Goal: Task Accomplishment & Management: Use online tool/utility

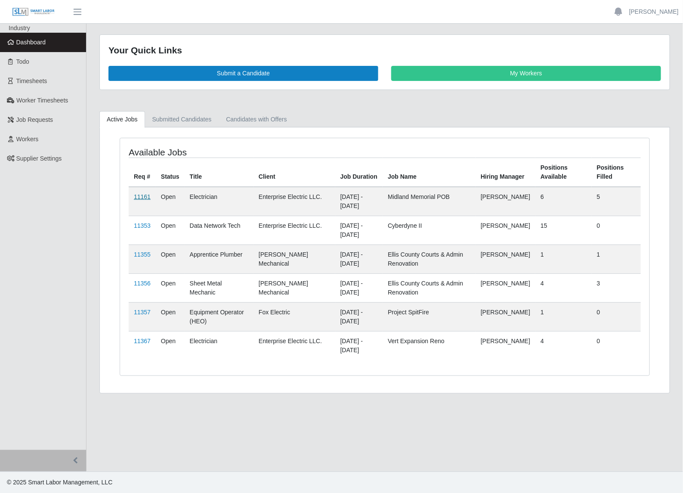
click at [145, 197] on link "11161" at bounding box center [142, 196] width 17 height 7
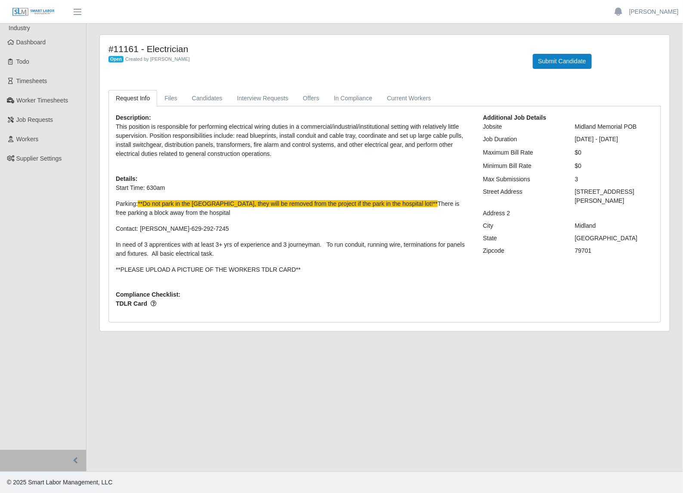
drag, startPoint x: 621, startPoint y: 201, endPoint x: 572, endPoint y: 192, distance: 49.0
click at [572, 192] on div "[STREET_ADDRESS][PERSON_NAME]" at bounding box center [615, 196] width 92 height 18
drag, startPoint x: 572, startPoint y: 192, endPoint x: 581, endPoint y: 200, distance: 11.6
click at [580, 199] on div "[STREET_ADDRESS][PERSON_NAME]" at bounding box center [615, 196] width 92 height 18
drag, startPoint x: 601, startPoint y: 204, endPoint x: 575, endPoint y: 185, distance: 32.0
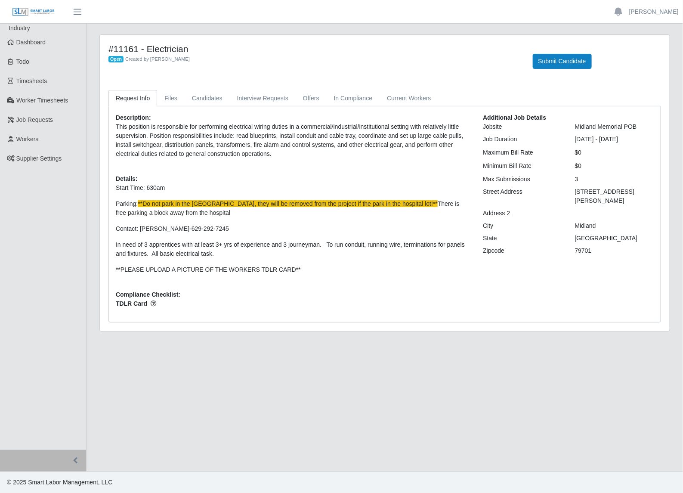
click at [575, 185] on div "Additional Job Details Jobsite Midland Memorial POB Job Duration [DATE] - [DATE…" at bounding box center [568, 214] width 184 height 202
drag, startPoint x: 575, startPoint y: 185, endPoint x: 621, endPoint y: 211, distance: 52.6
click at [621, 211] on div at bounding box center [615, 213] width 92 height 9
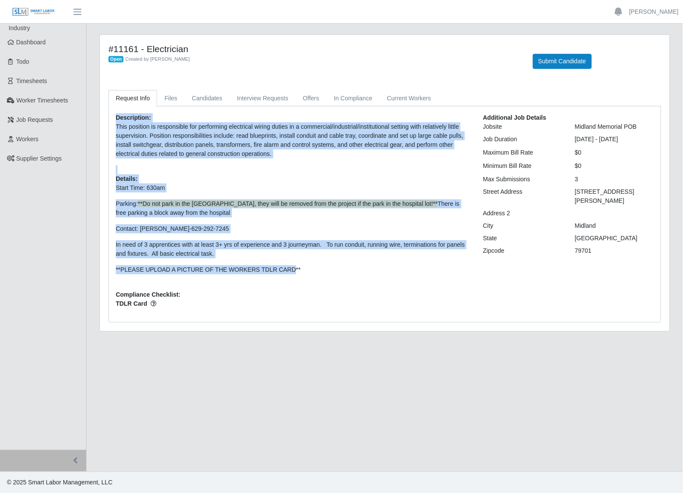
drag, startPoint x: 278, startPoint y: 267, endPoint x: 113, endPoint y: 120, distance: 220.9
click at [113, 120] on div "Description: This position is responsible for performing electrical wiring duti…" at bounding box center [292, 214] width 367 height 202
drag, startPoint x: 113, startPoint y: 120, endPoint x: 145, endPoint y: 134, distance: 35.4
click at [145, 134] on p "This position is responsible for performing electrical wiring duties in a comme…" at bounding box center [293, 140] width 354 height 36
drag, startPoint x: 281, startPoint y: 272, endPoint x: 138, endPoint y: 121, distance: 208.2
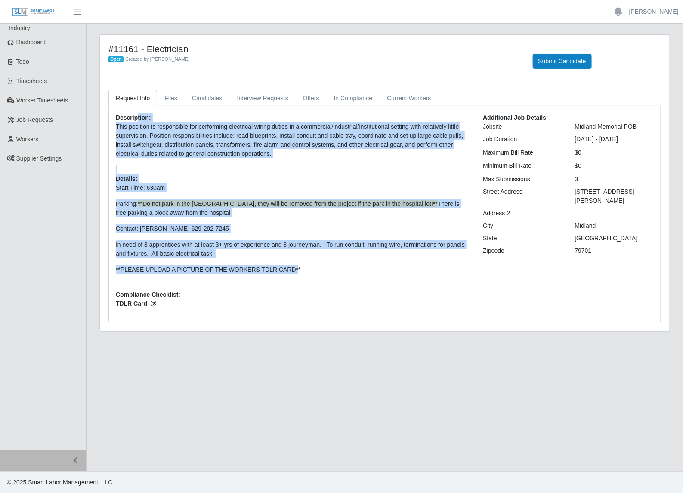
click at [138, 121] on div "Description: This position is responsible for performing electrical wiring duti…" at bounding box center [292, 214] width 367 height 202
drag, startPoint x: 138, startPoint y: 121, endPoint x: 172, endPoint y: 142, distance: 40.6
click at [172, 142] on p "This position is responsible for performing electrical wiring duties in a comme…" at bounding box center [293, 140] width 354 height 36
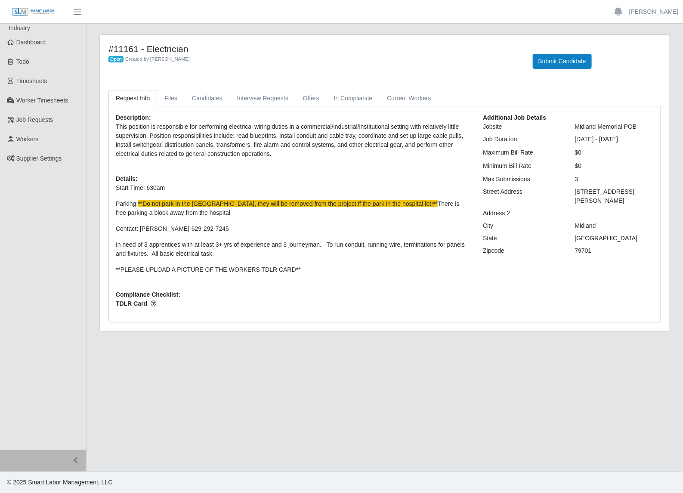
click at [296, 272] on p "**PLEASE UPLOAD A PICTURE OF THE WORKERS TDLR CARD**" at bounding box center [293, 269] width 354 height 9
